Goal: Browse casually

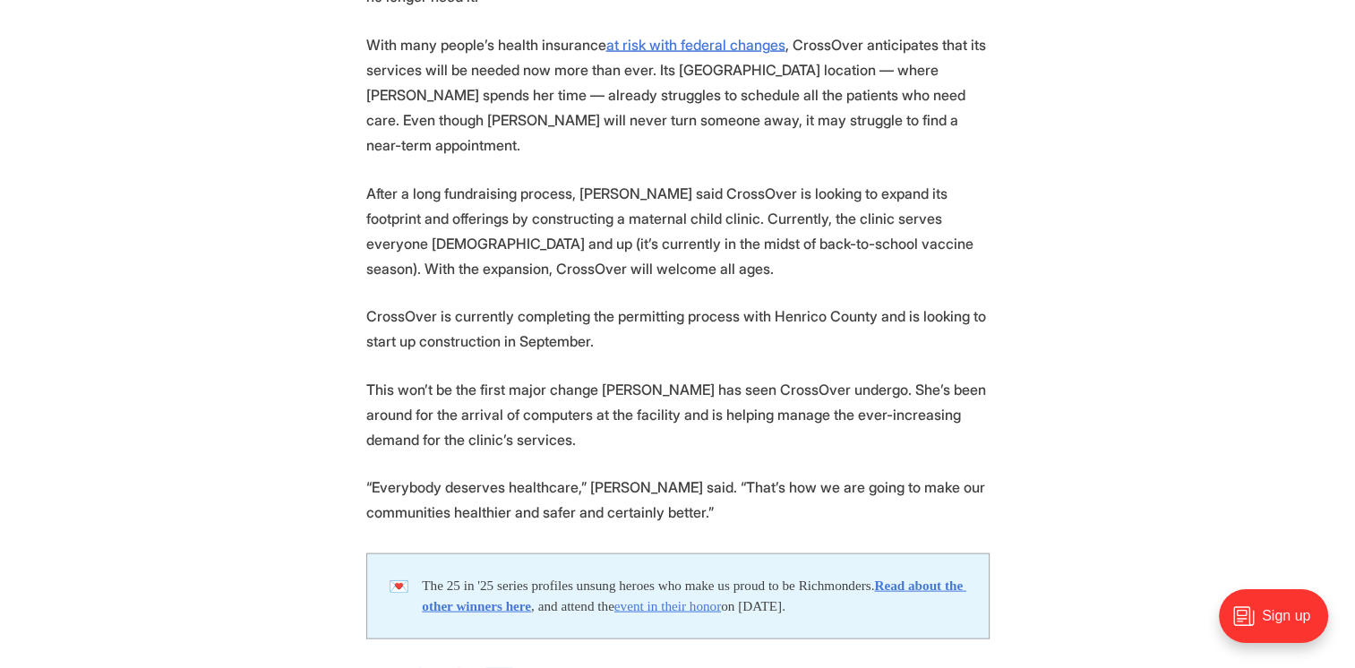
scroll to position [4212, 0]
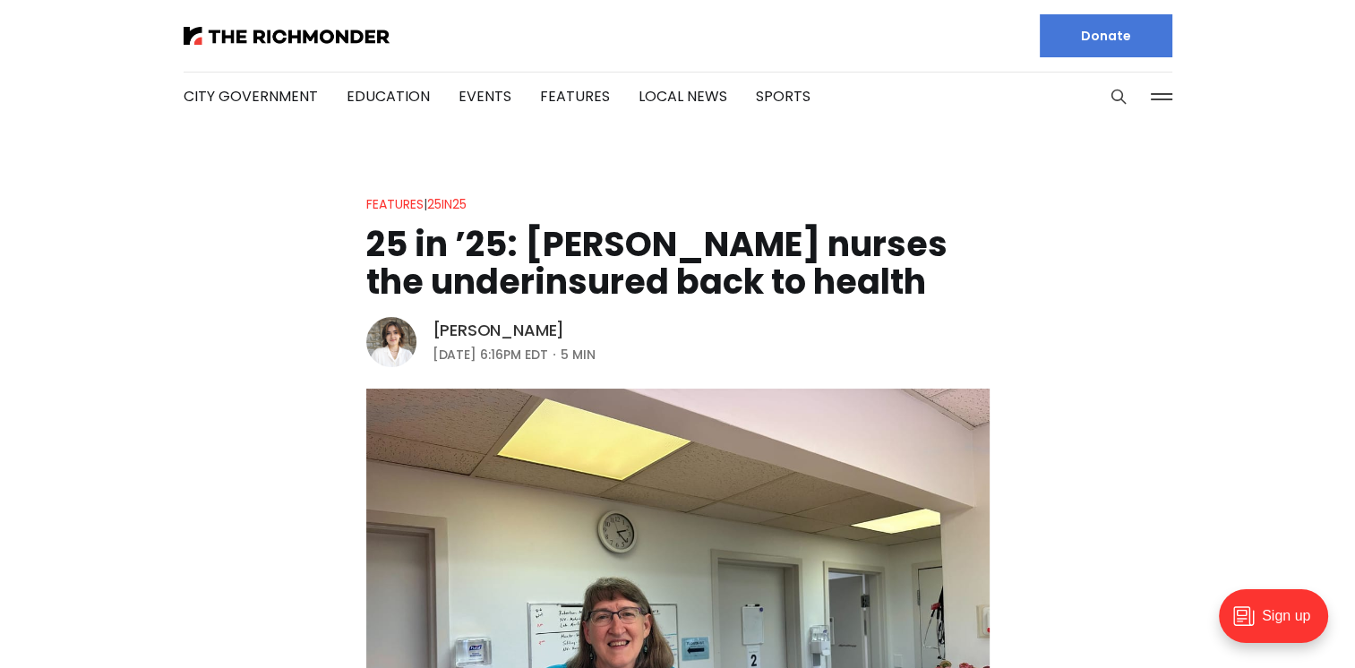
click at [504, 331] on link "[PERSON_NAME]" at bounding box center [498, 330] width 133 height 21
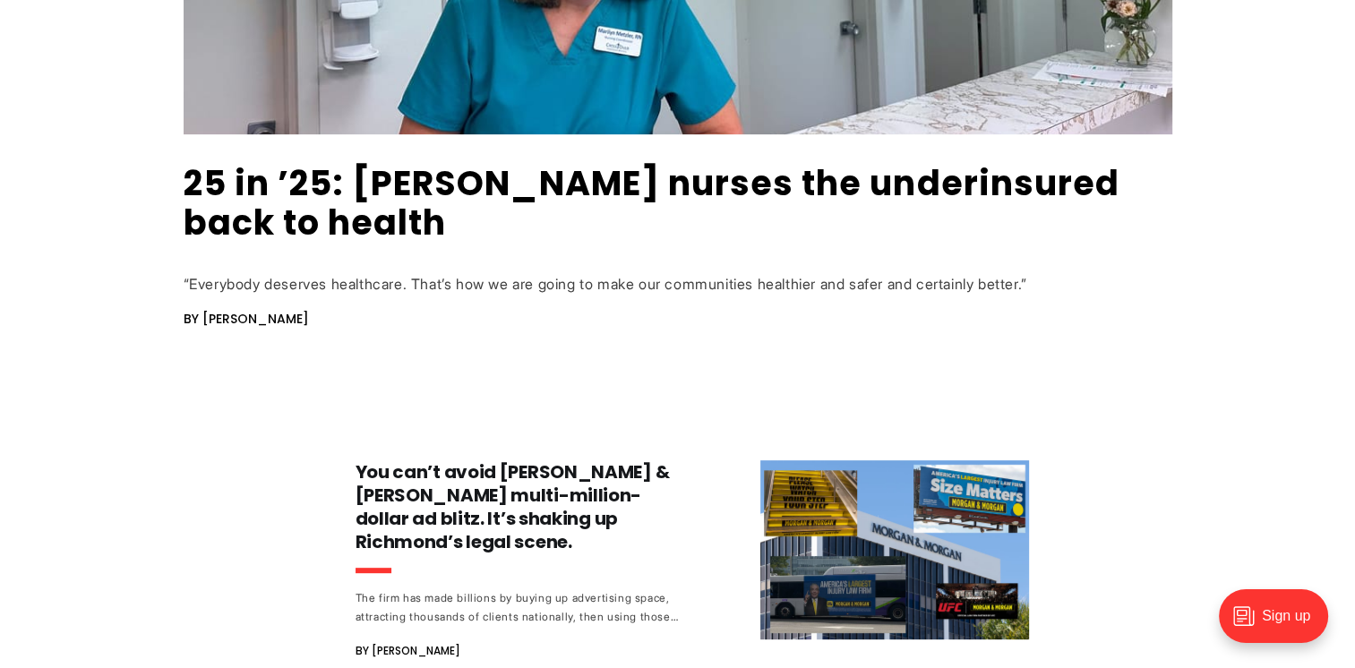
scroll to position [895, 0]
